Goal: Navigation & Orientation: Find specific page/section

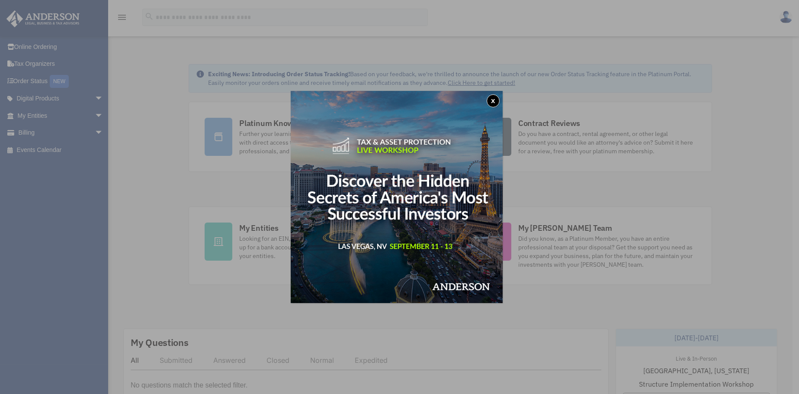
click at [497, 100] on button "x" at bounding box center [493, 100] width 13 height 13
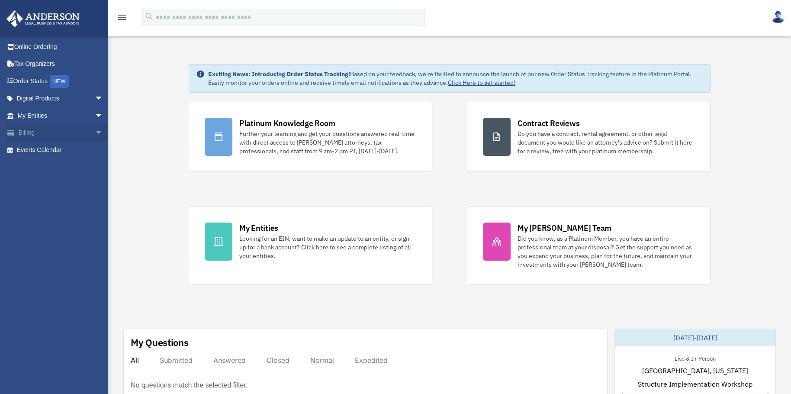
click at [33, 132] on link "Billing arrow_drop_down" at bounding box center [61, 132] width 110 height 17
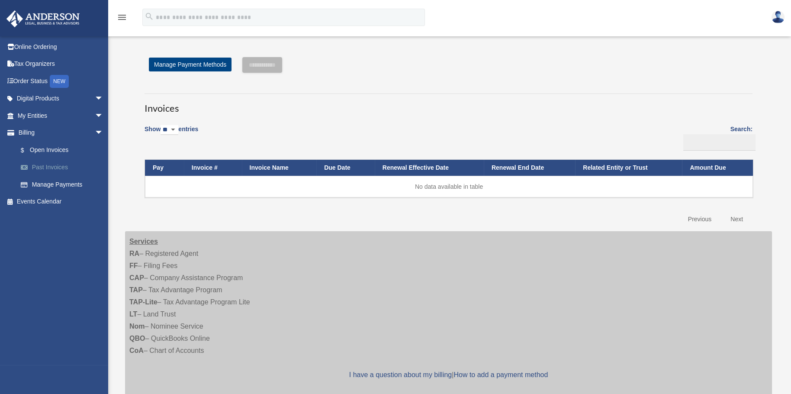
click at [48, 164] on link "Past Invoices" at bounding box center [64, 167] width 104 height 17
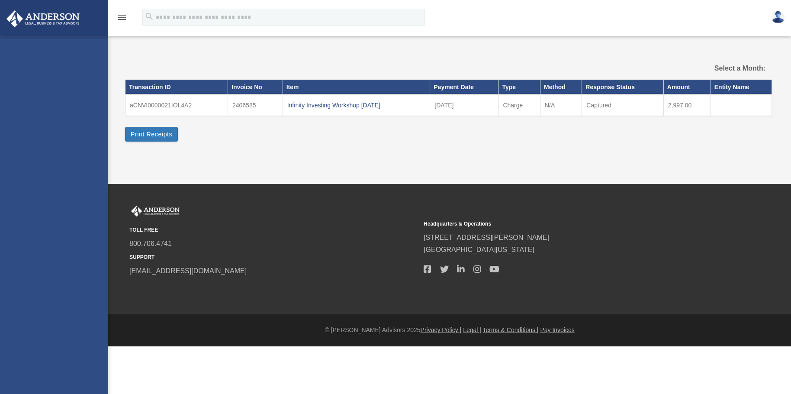
select select
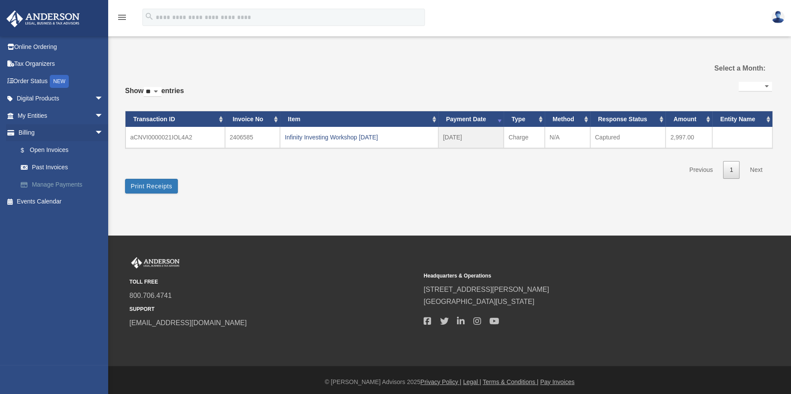
click at [51, 183] on link "Manage Payments" at bounding box center [64, 184] width 104 height 17
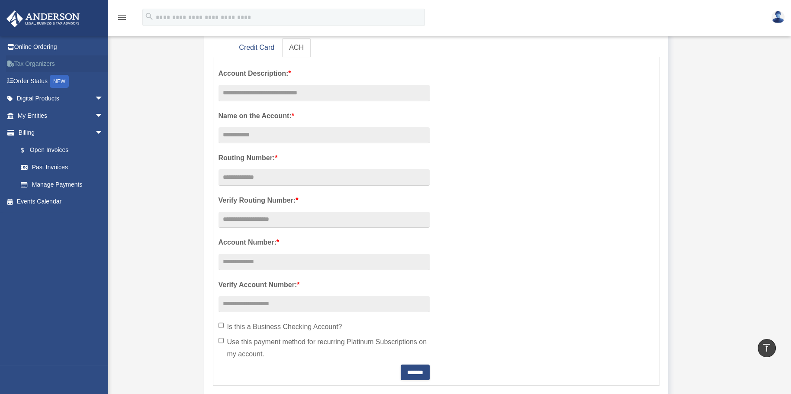
scroll to position [108, 0]
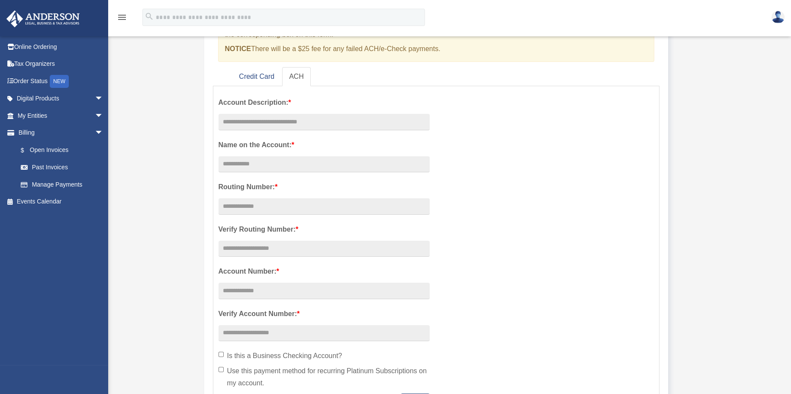
click at [124, 14] on icon "menu" at bounding box center [122, 17] width 10 height 10
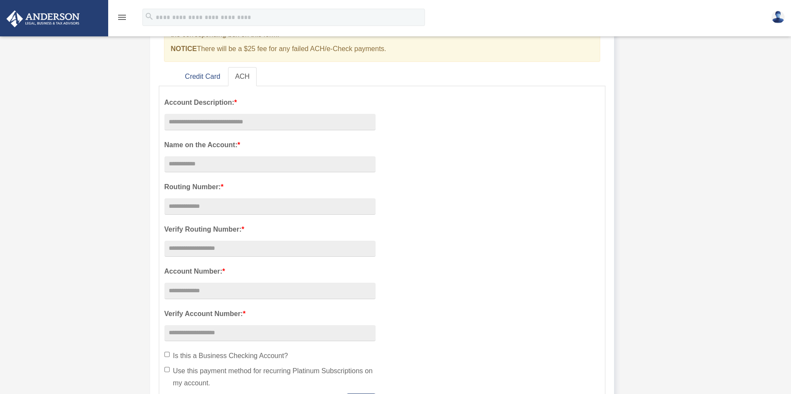
click at [120, 15] on icon "menu" at bounding box center [122, 17] width 10 height 10
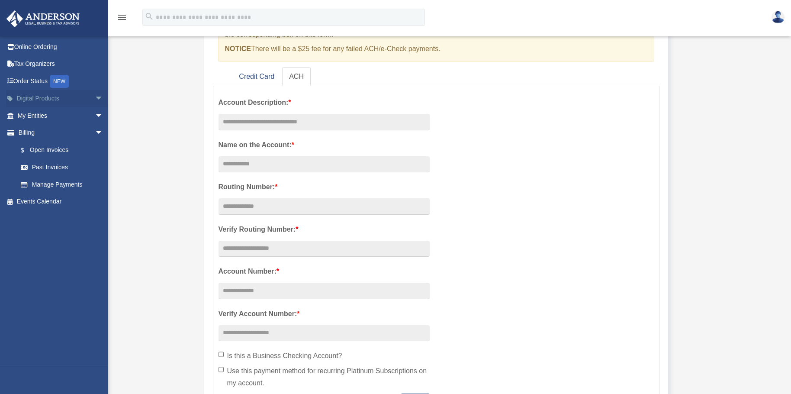
click at [37, 95] on link "Digital Products arrow_drop_down" at bounding box center [61, 98] width 110 height 17
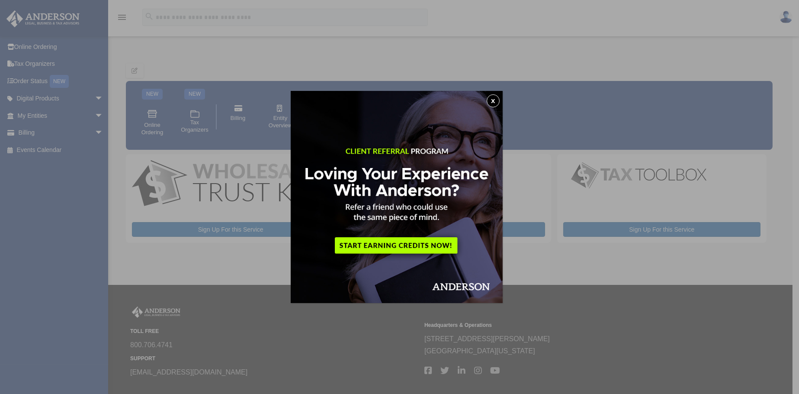
click at [495, 101] on button "x" at bounding box center [493, 100] width 13 height 13
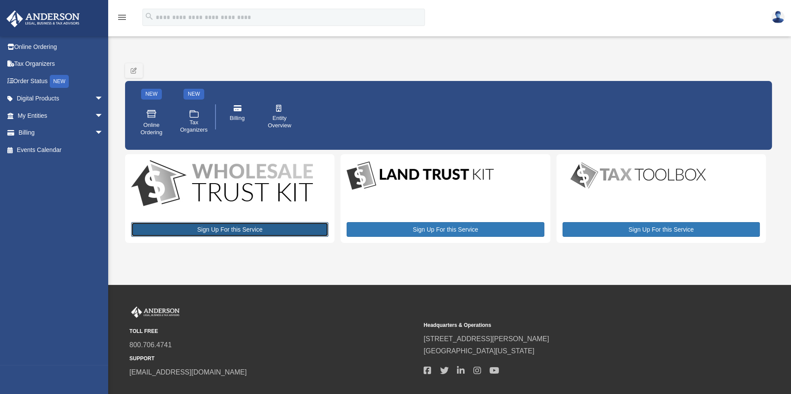
click at [256, 227] on link "Sign Up For this Service" at bounding box center [229, 229] width 197 height 15
click at [32, 98] on link "Digital Products arrow_drop_down" at bounding box center [61, 98] width 110 height 17
click at [39, 114] on link "My Entities arrow_drop_down" at bounding box center [61, 115] width 110 height 17
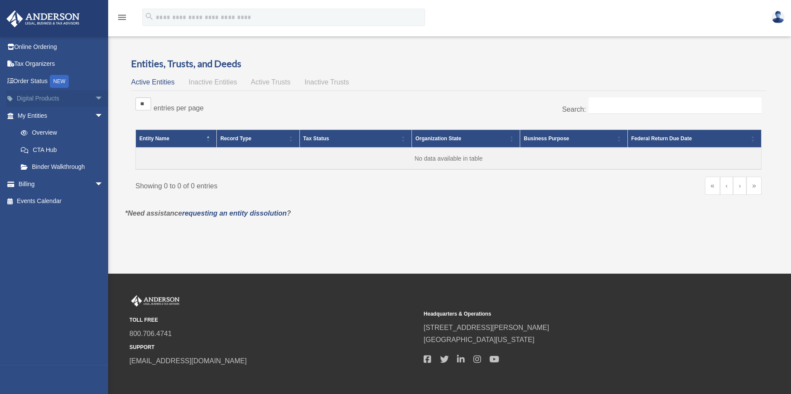
click at [95, 97] on span "arrow_drop_down" at bounding box center [103, 99] width 17 height 18
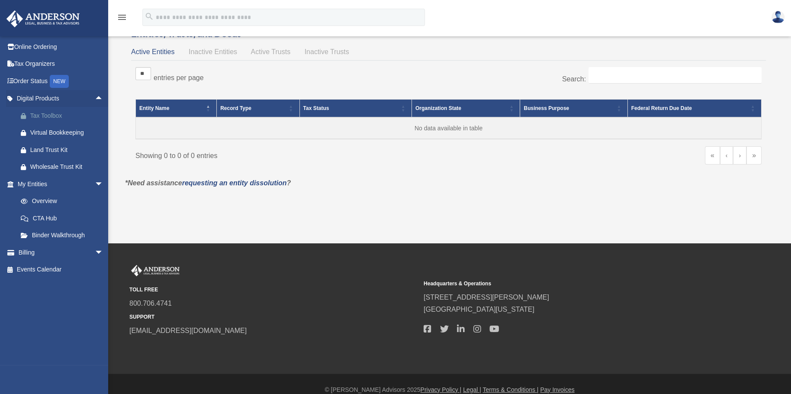
scroll to position [42, 0]
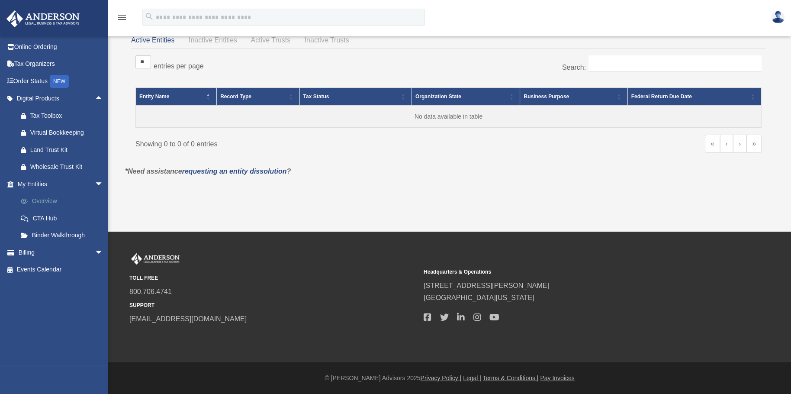
click at [43, 199] on link "Overview" at bounding box center [64, 201] width 104 height 17
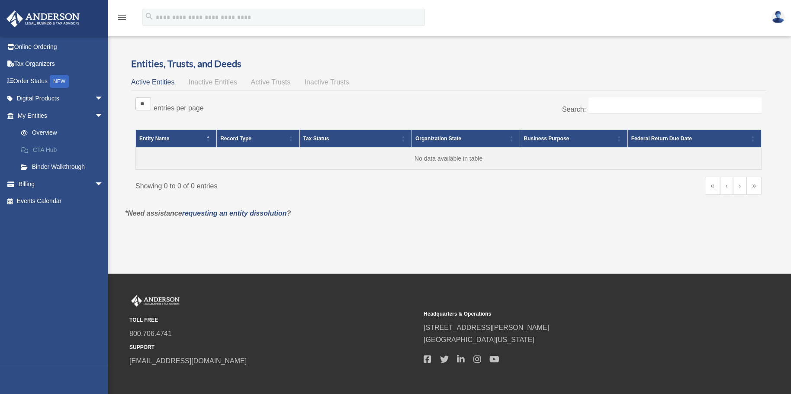
click at [49, 148] on link "CTA Hub" at bounding box center [64, 149] width 104 height 17
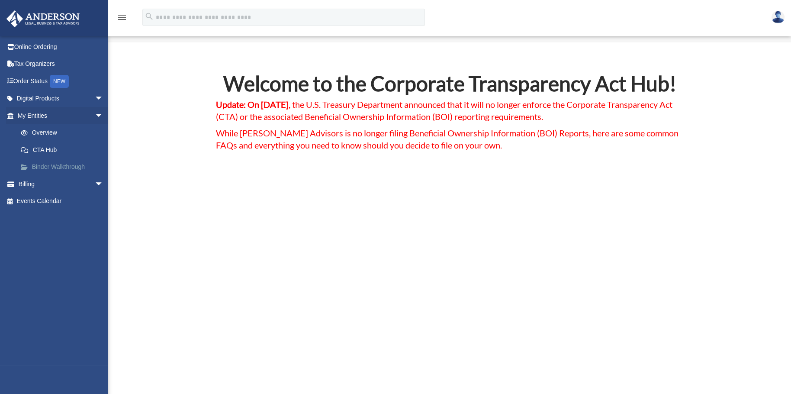
click at [52, 166] on link "Binder Walkthrough" at bounding box center [64, 166] width 104 height 17
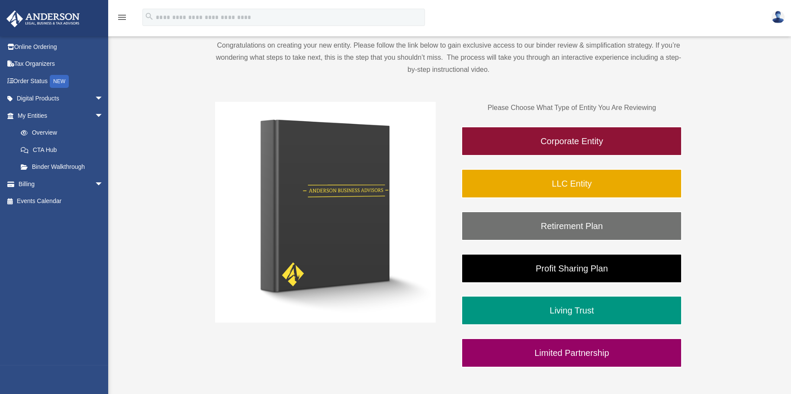
scroll to position [108, 0]
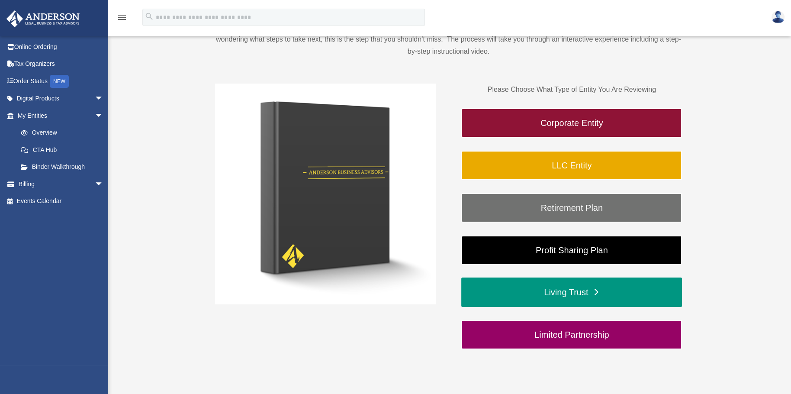
click at [500, 296] on link "Living Trust" at bounding box center [571, 291] width 221 height 29
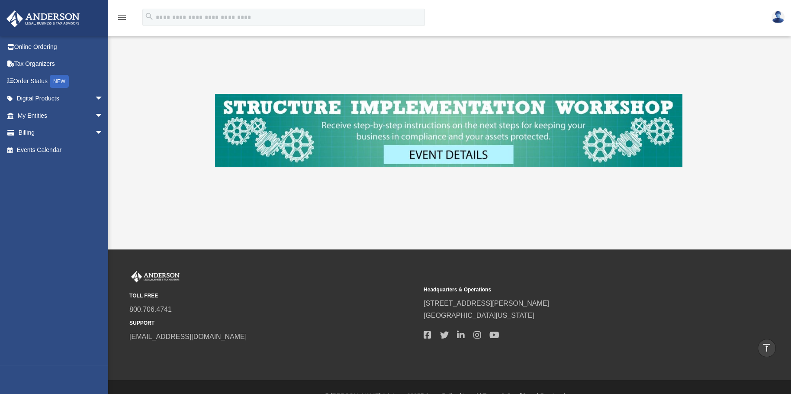
scroll to position [628, 0]
